Goal: Ask a question

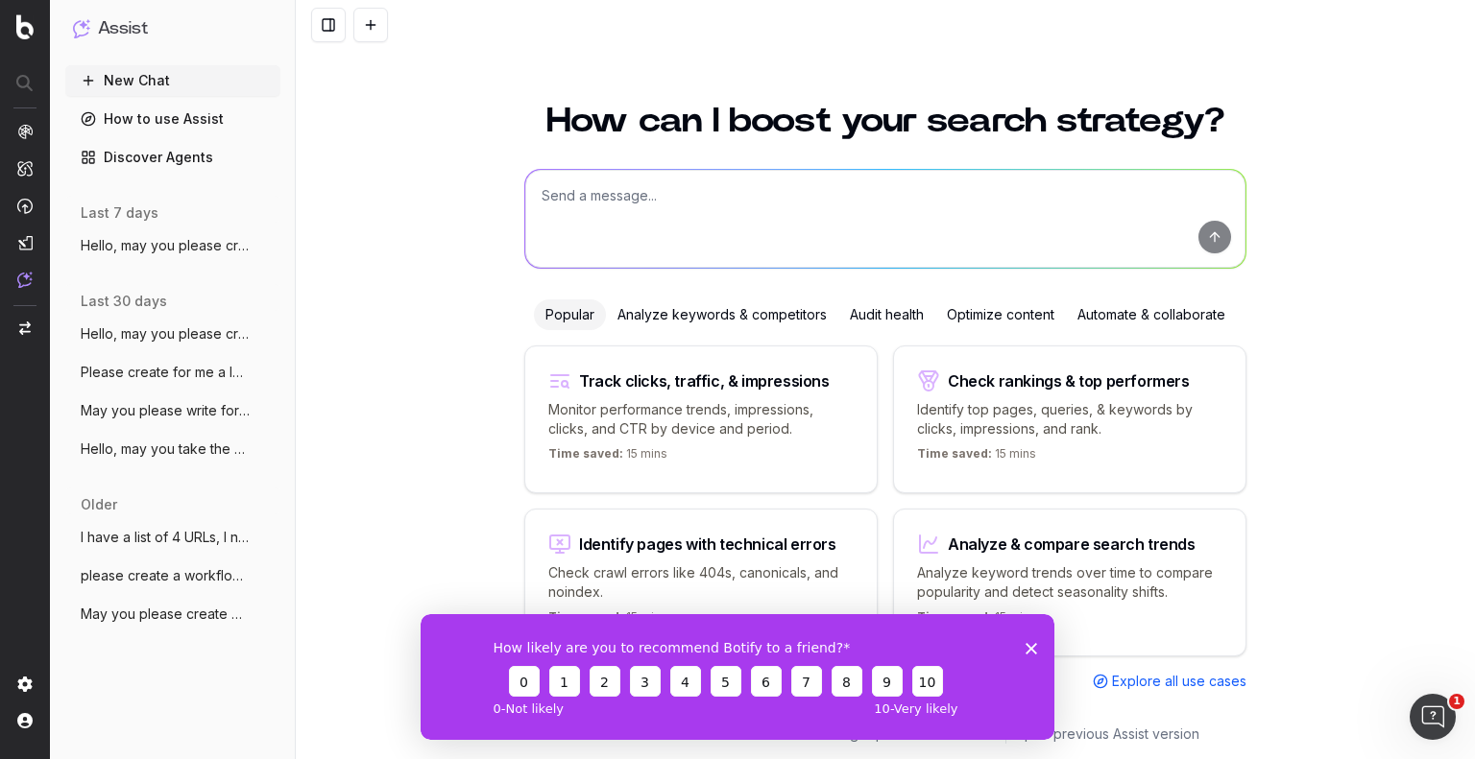
click at [586, 193] on textarea at bounding box center [885, 219] width 720 height 98
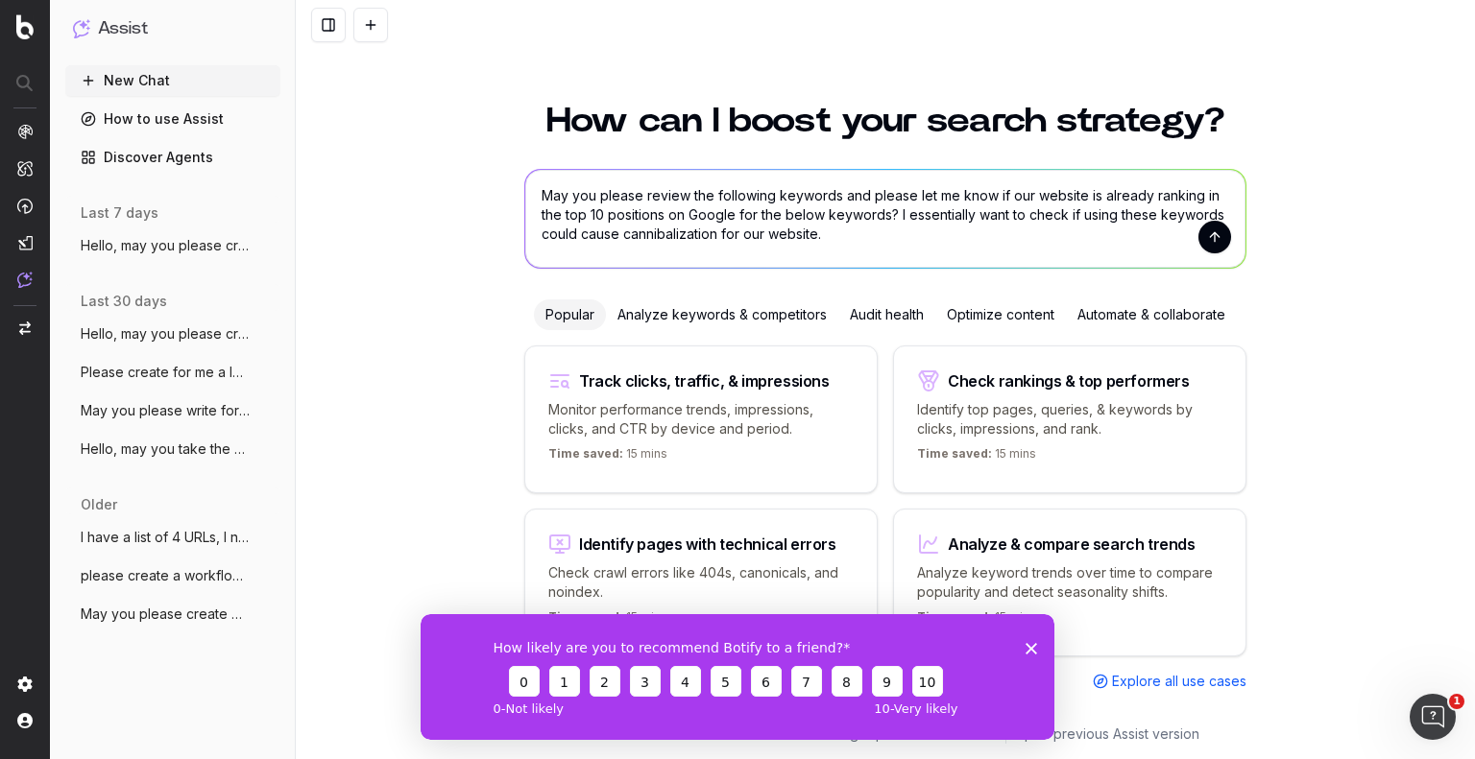
click at [831, 231] on textarea "May you please review the following keywords and please let me know if our webs…" at bounding box center [885, 219] width 720 height 98
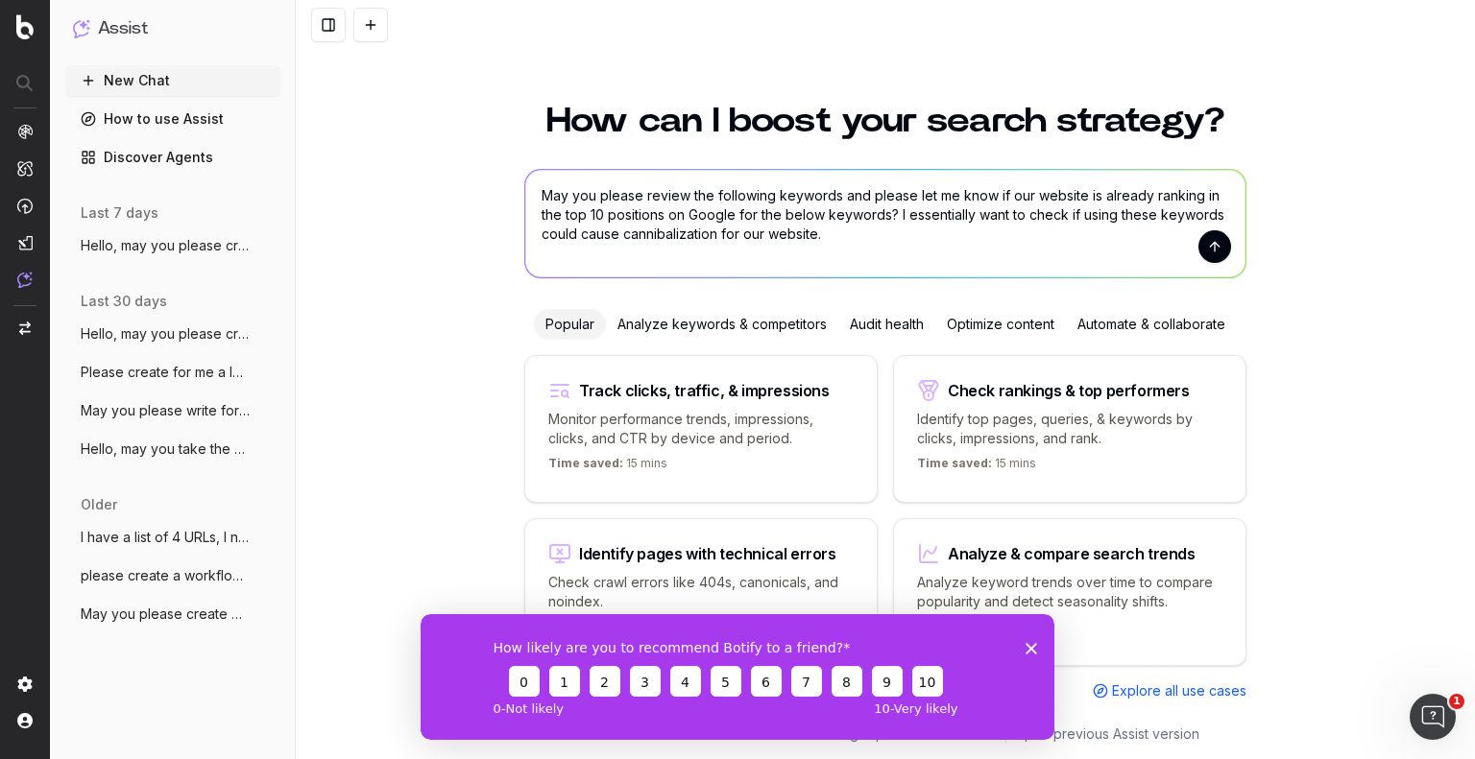
scroll to position [13, 0]
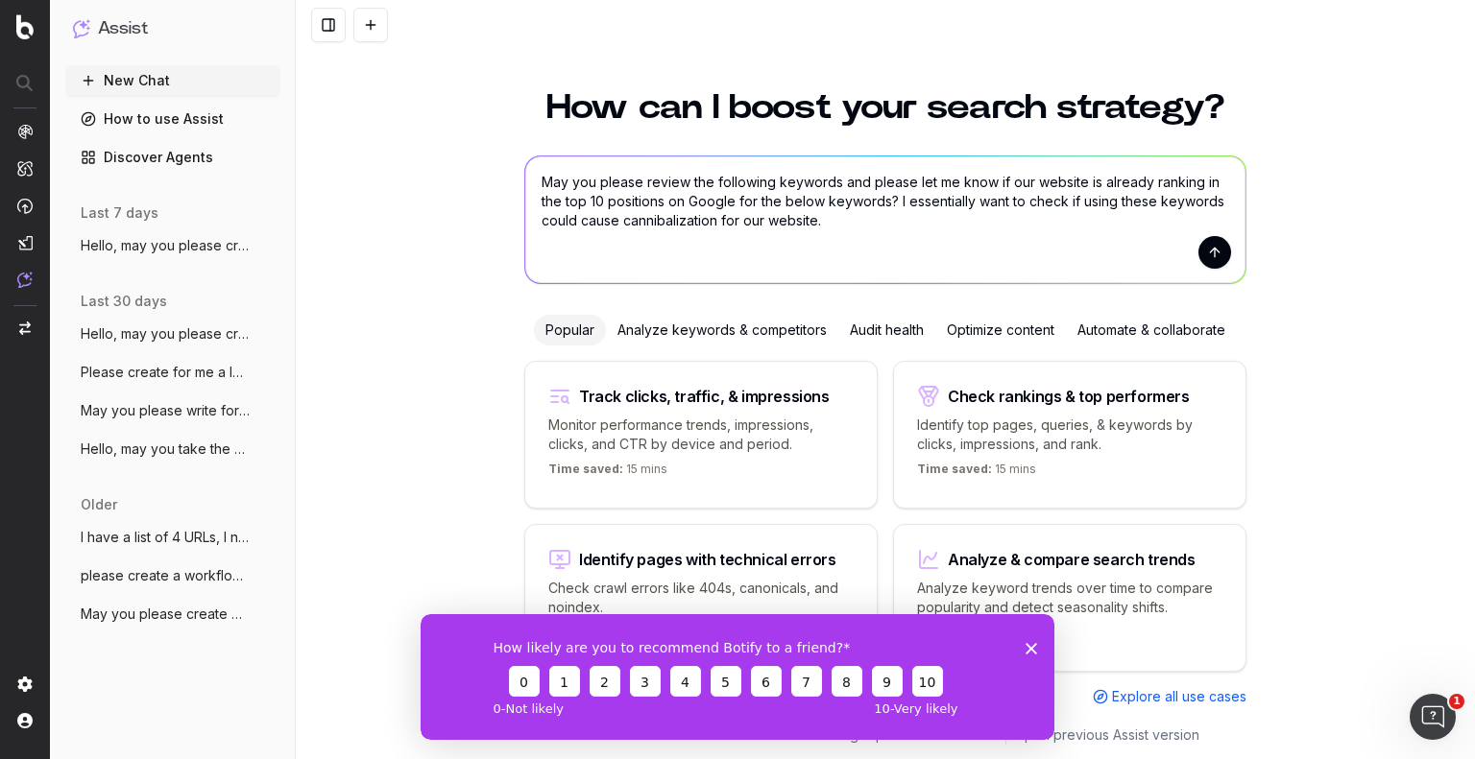
paste textarea "Viral surveillance techniques – informational Next-generation sequencing for vi…"
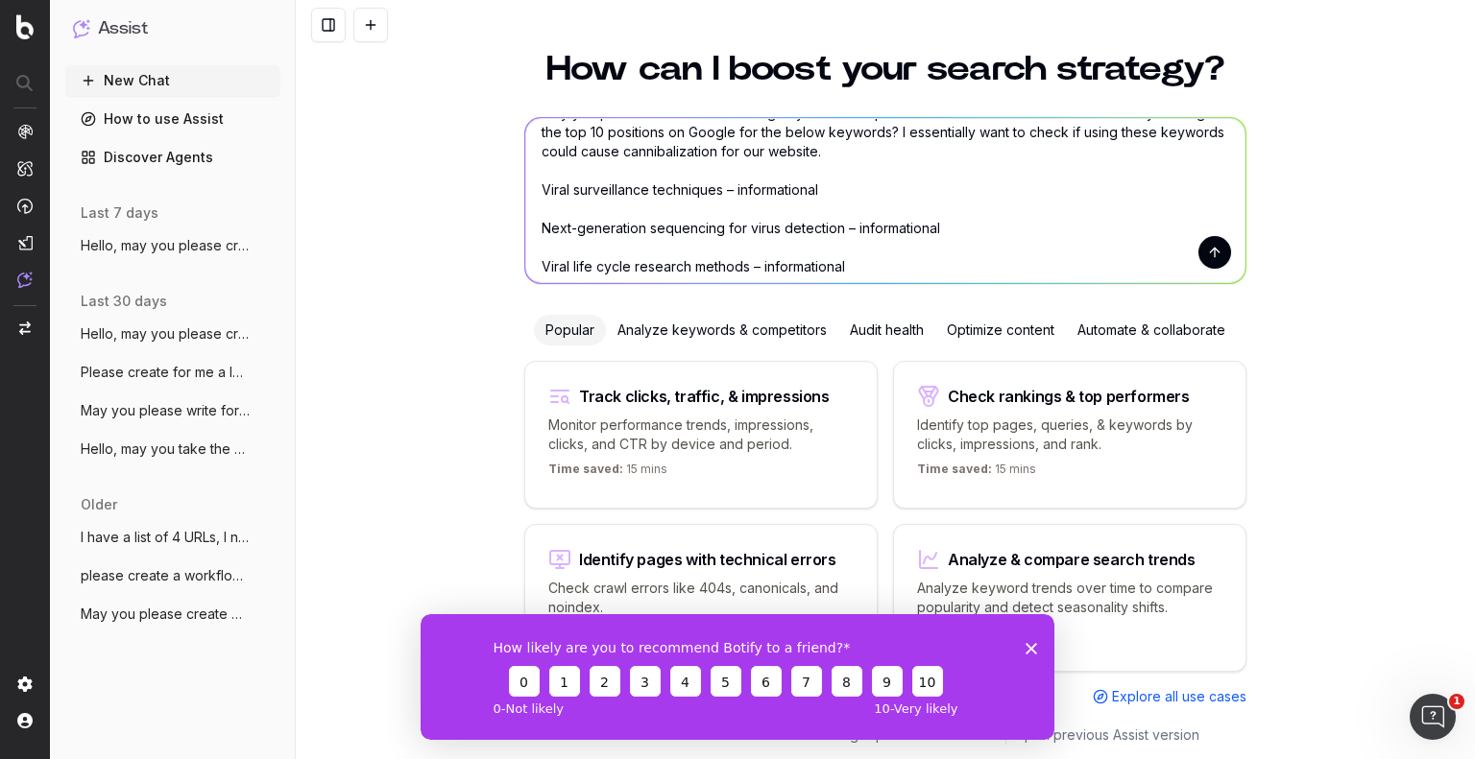
scroll to position [0, 0]
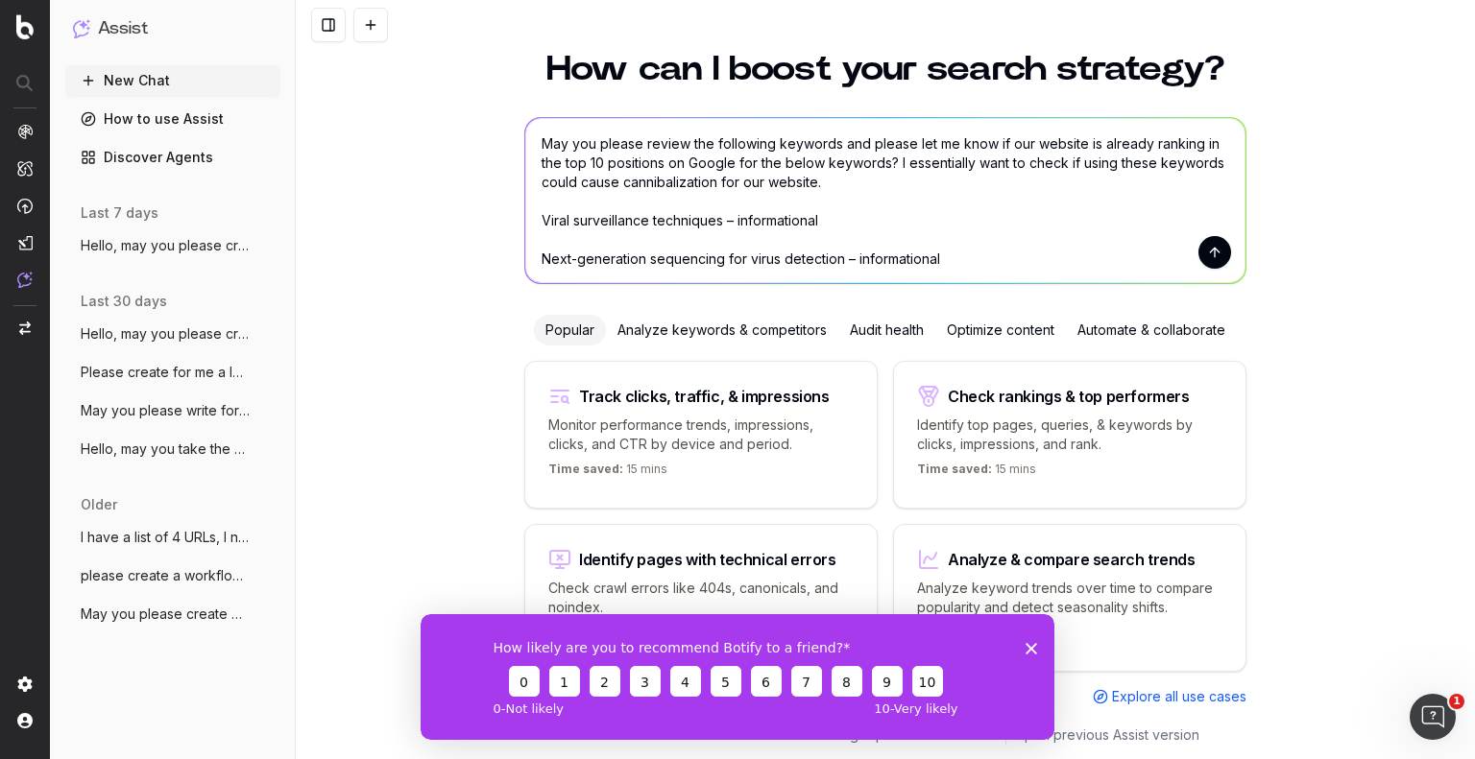
drag, startPoint x: 821, startPoint y: 221, endPoint x: 723, endPoint y: 226, distance: 98.0
click at [723, 226] on textarea "May you please review the following keywords and please let me know if our webs…" at bounding box center [885, 200] width 720 height 165
click at [620, 242] on textarea "May you please review the following keywords and please let me know if our webs…" at bounding box center [885, 200] width 720 height 165
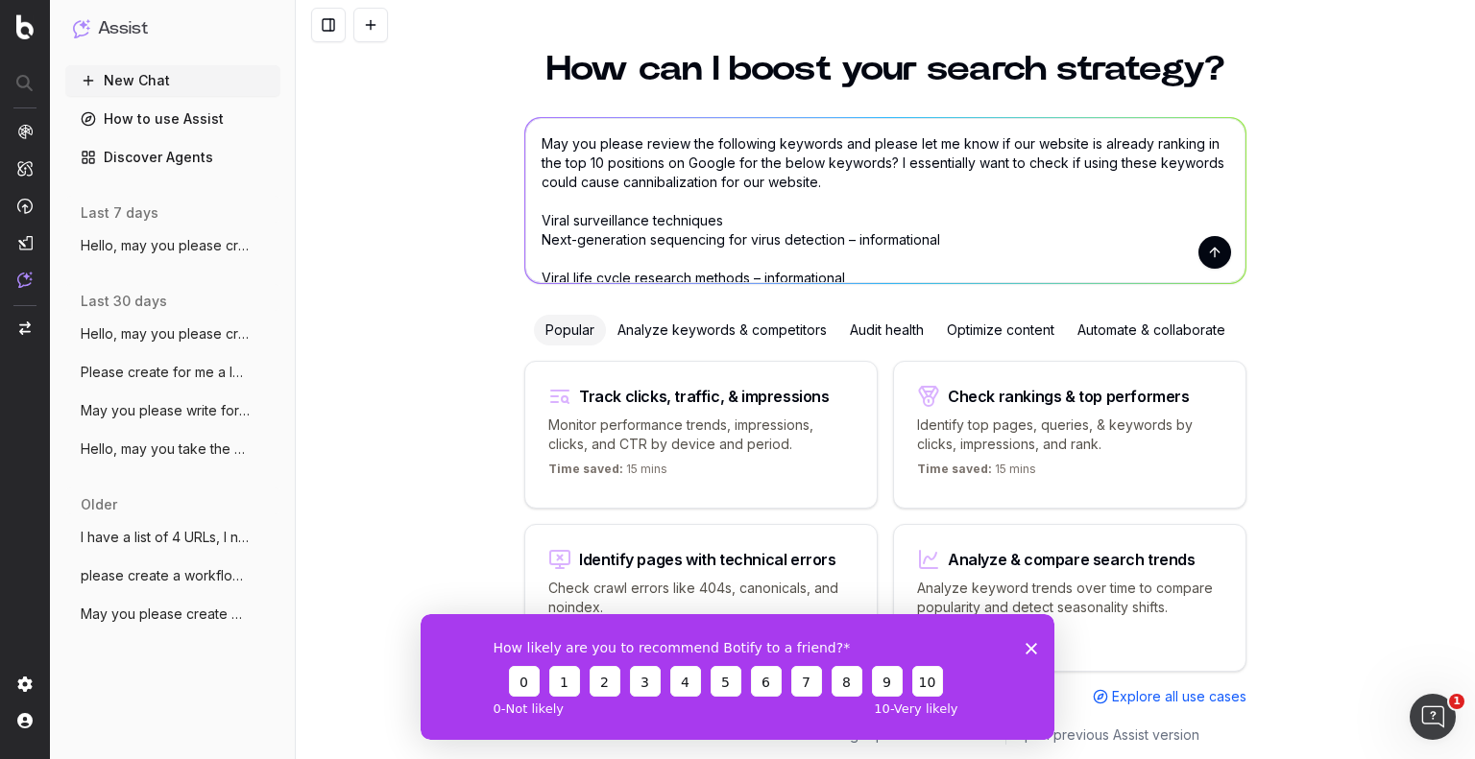
drag, startPoint x: 942, startPoint y: 240, endPoint x: 840, endPoint y: 239, distance: 101.8
click at [840, 239] on textarea "May you please review the following keywords and please let me know if our webs…" at bounding box center [885, 200] width 720 height 165
click at [628, 264] on textarea "May you please review the following keywords and please let me know if our webs…" at bounding box center [885, 200] width 720 height 165
drag, startPoint x: 845, startPoint y: 259, endPoint x: 747, endPoint y: 260, distance: 97.9
click at [747, 260] on textarea "May you please review the following keywords and please let me know if our webs…" at bounding box center [885, 200] width 720 height 165
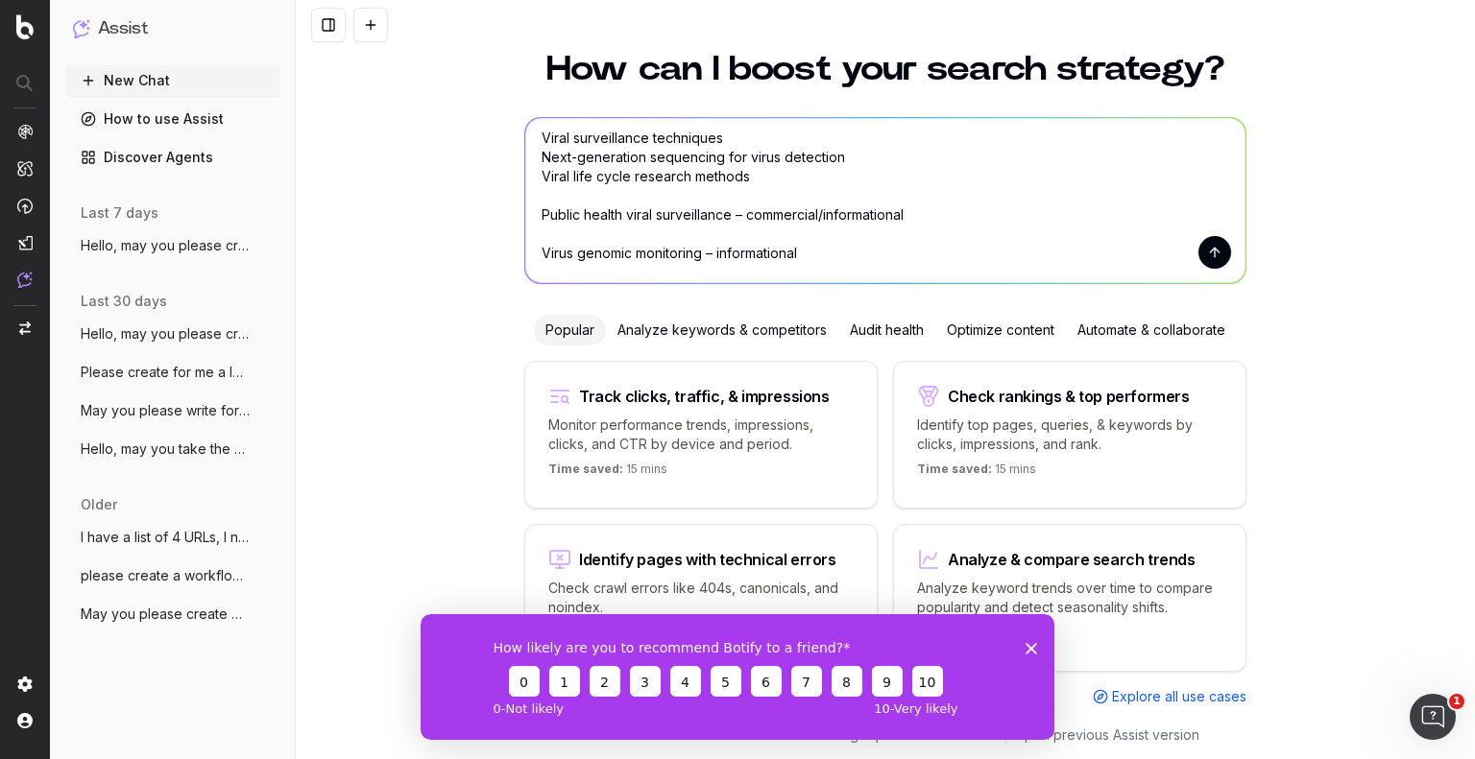
scroll to position [96, 0]
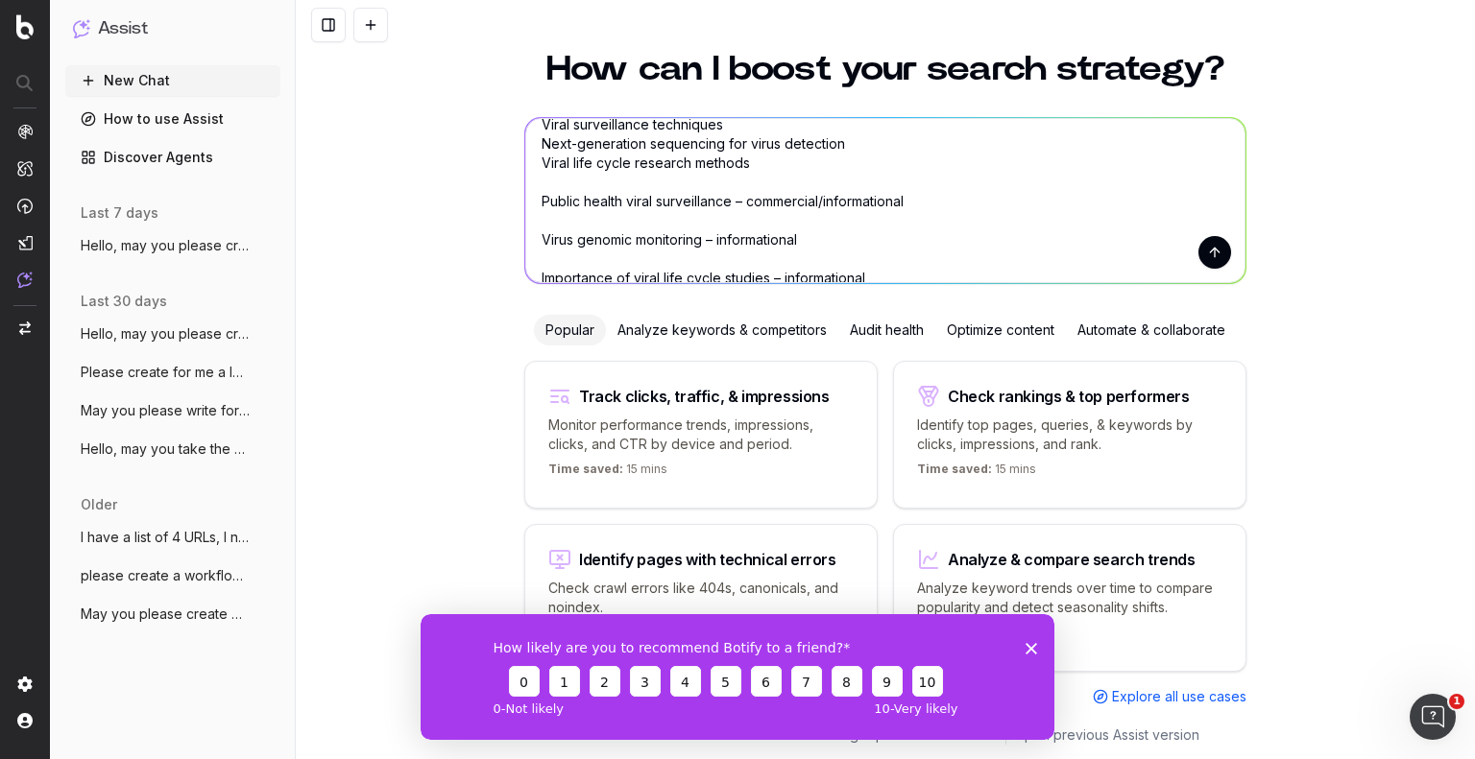
click at [541, 182] on textarea "May you please review the following keywords and please let me know if our webs…" at bounding box center [885, 200] width 720 height 165
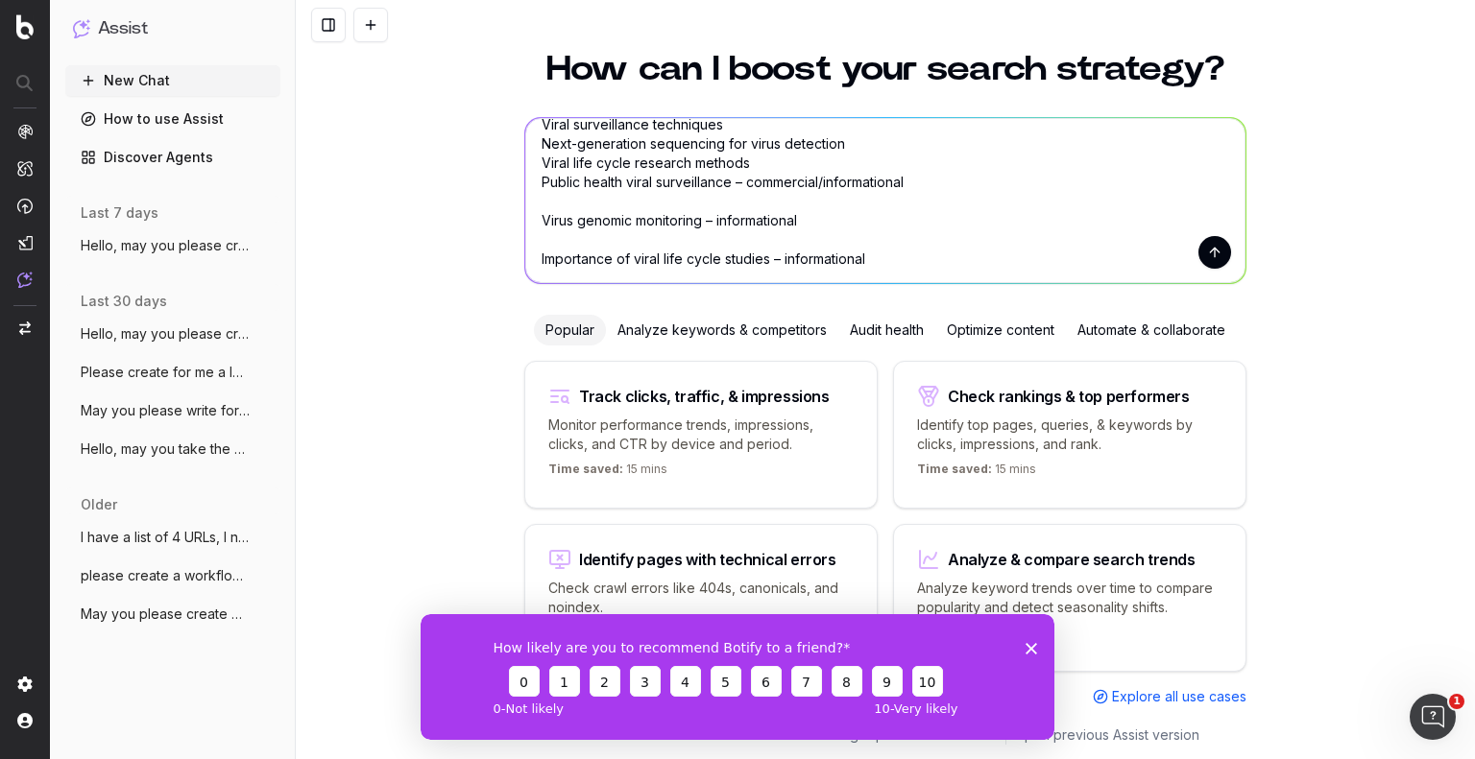
drag, startPoint x: 912, startPoint y: 183, endPoint x: 734, endPoint y: 186, distance: 178.6
click at [734, 186] on textarea "May you please review the following keywords and please let me know if our webs…" at bounding box center [885, 200] width 720 height 165
click at [631, 202] on textarea "May you please review the following keywords and please let me know if our webs…" at bounding box center [885, 200] width 720 height 165
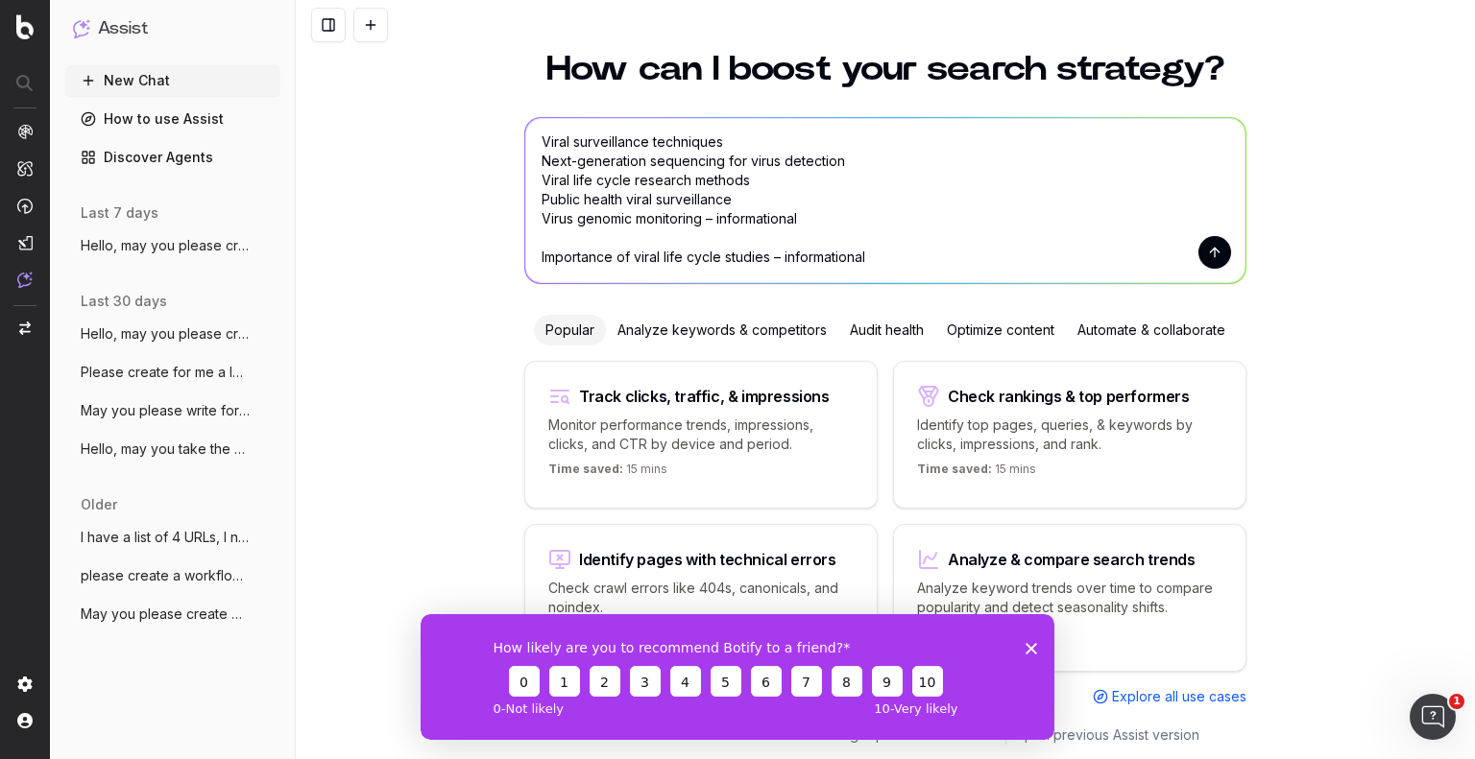
scroll to position [78, 0]
drag, startPoint x: 803, startPoint y: 218, endPoint x: 703, endPoint y: 218, distance: 99.9
click at [703, 218] on textarea "May you please review the following keywords and please let me know if our webs…" at bounding box center [885, 200] width 720 height 165
click at [610, 241] on textarea "May you please review the following keywords and please let me know if our webs…" at bounding box center [885, 200] width 720 height 165
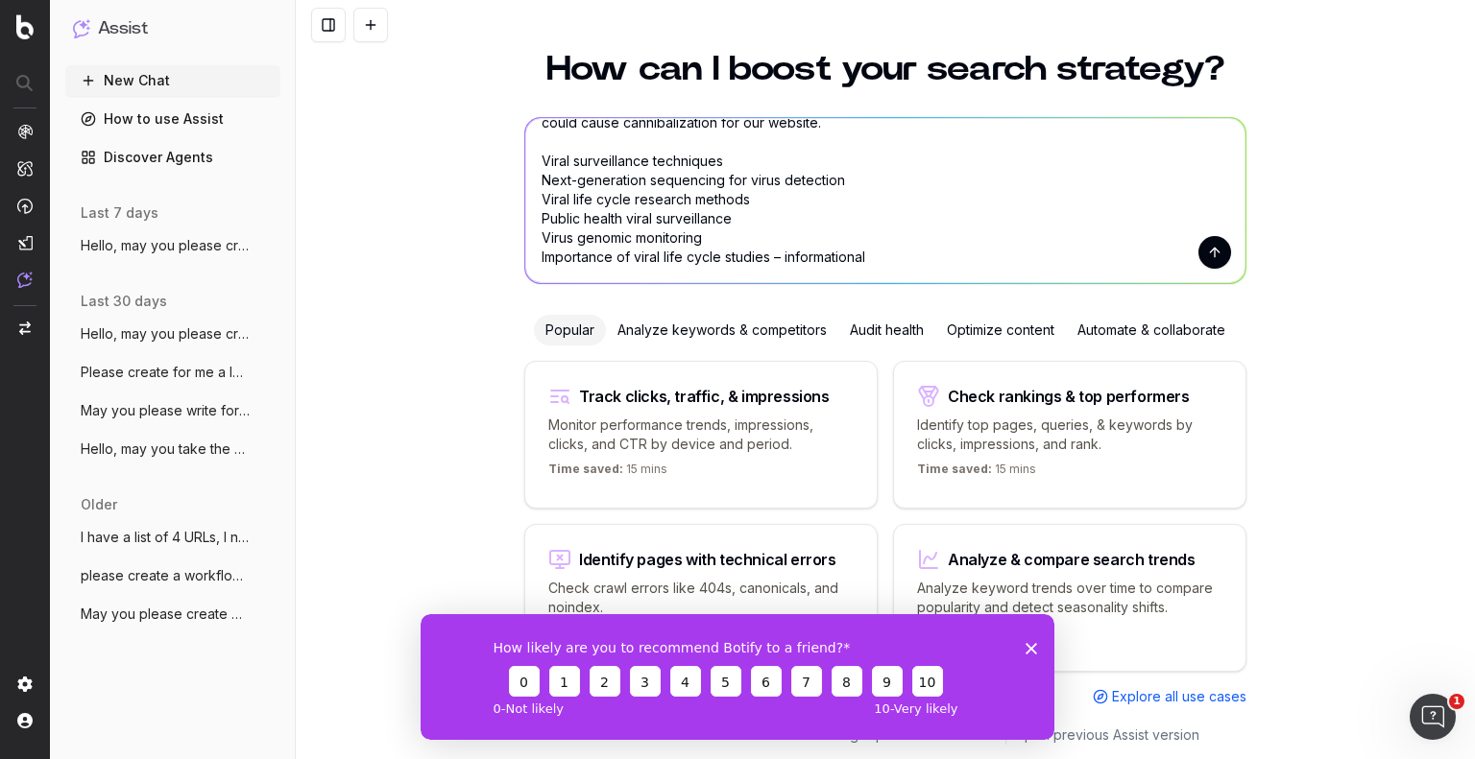
scroll to position [59, 0]
drag, startPoint x: 866, startPoint y: 253, endPoint x: 766, endPoint y: 253, distance: 99.9
click at [766, 253] on textarea "May you please review the following keywords and please let me know if our webs…" at bounding box center [885, 200] width 720 height 165
type textarea "May you please review the following keywords and please let me know if our webs…"
click at [1208, 254] on button "submit" at bounding box center [1214, 252] width 33 height 33
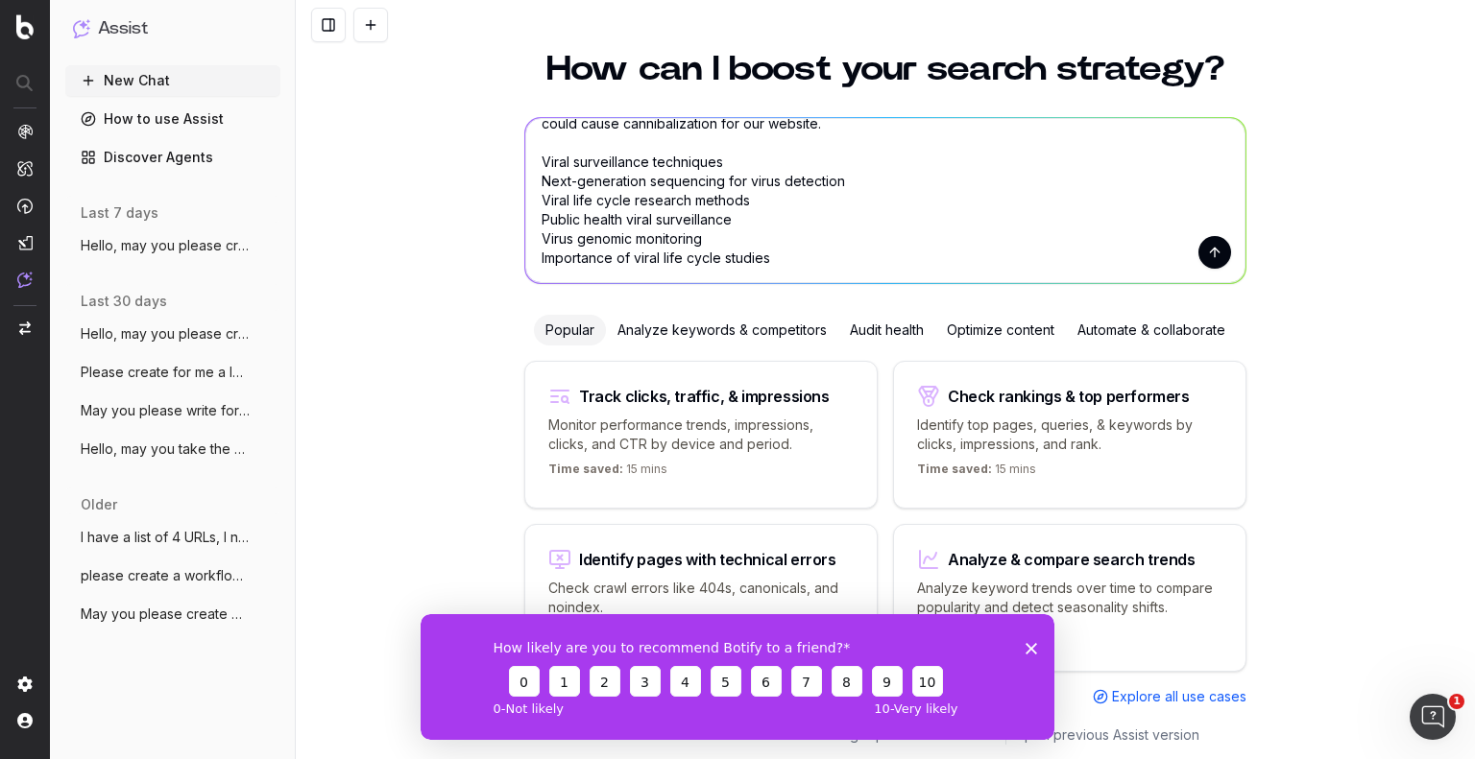
scroll to position [0, 0]
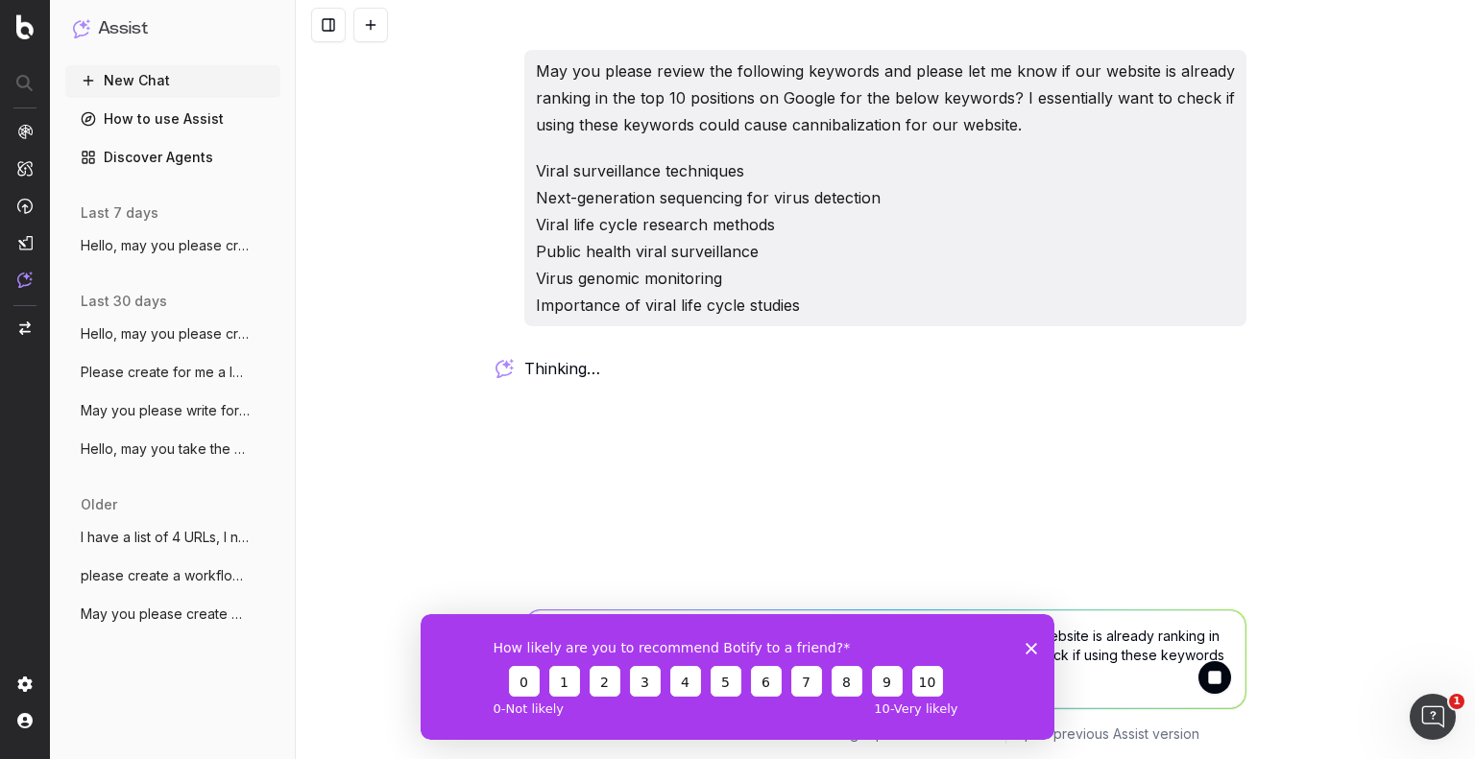
click at [1029, 645] on polygon "Close survey" at bounding box center [1031, 648] width 12 height 12
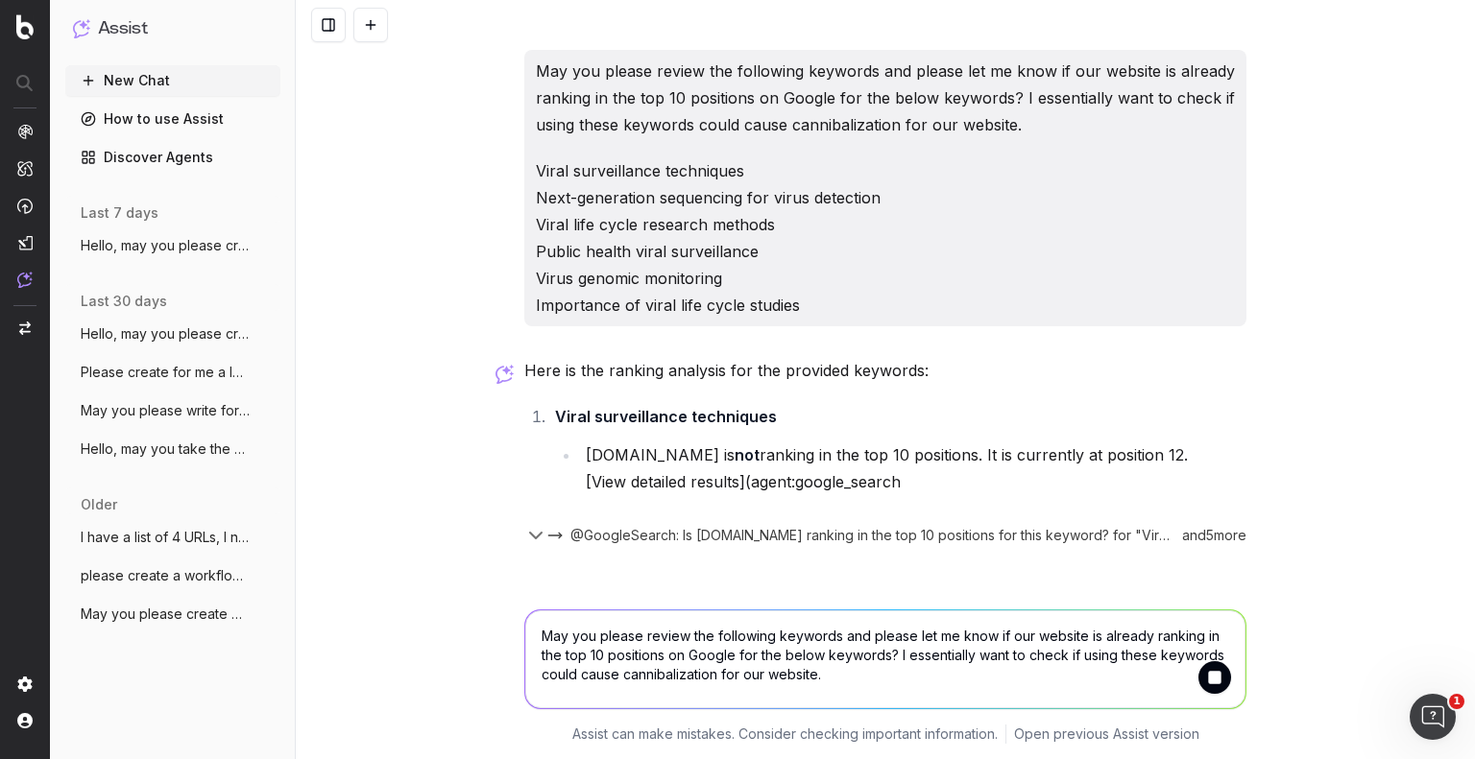
scroll to position [8, 0]
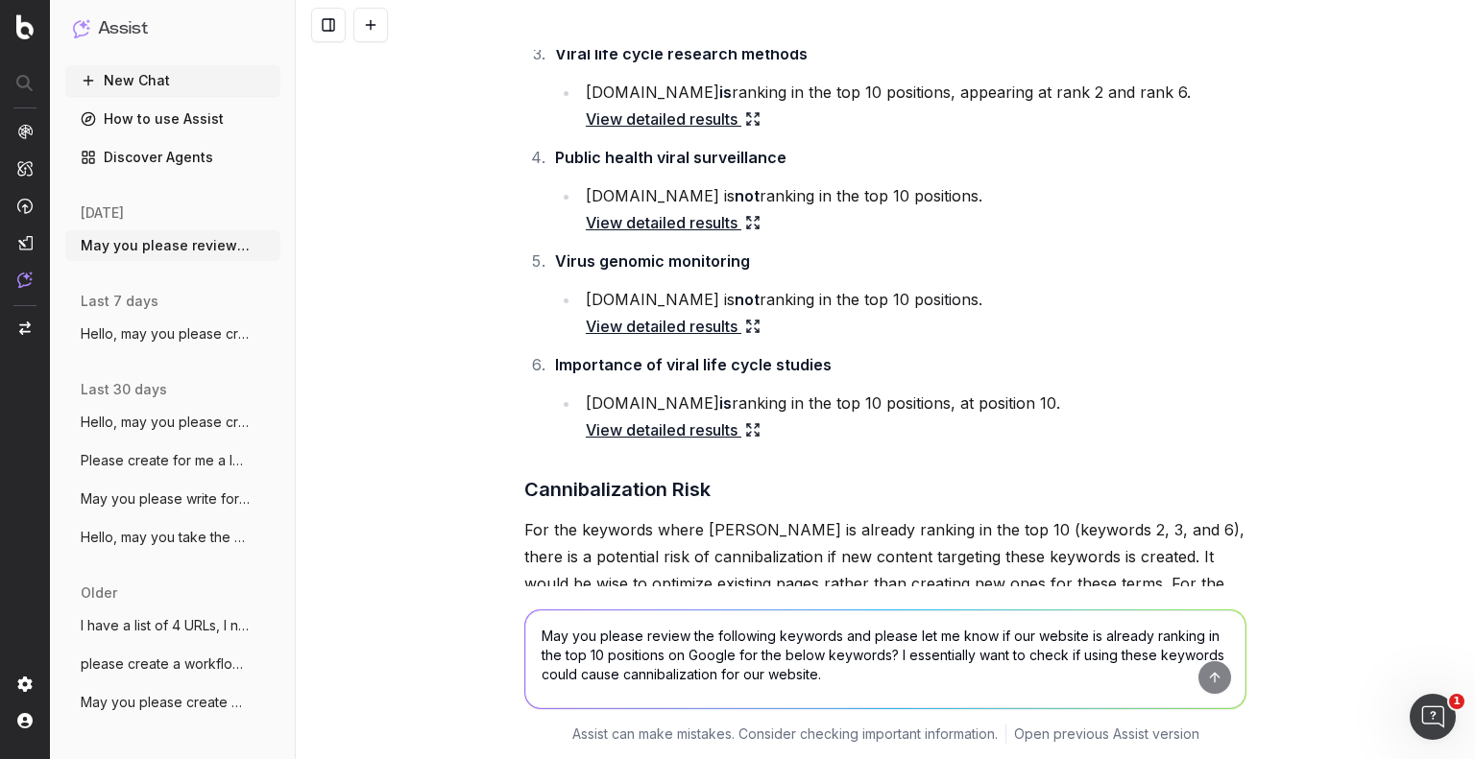
scroll to position [584, 0]
